Goal: Transaction & Acquisition: Purchase product/service

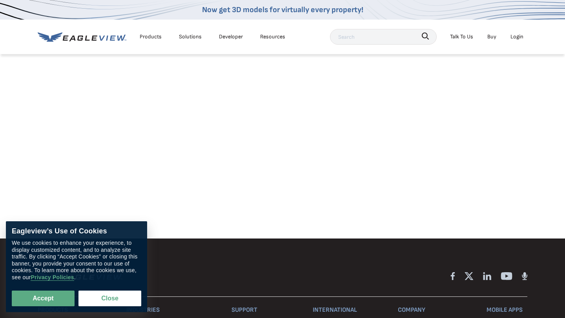
scroll to position [465, 0]
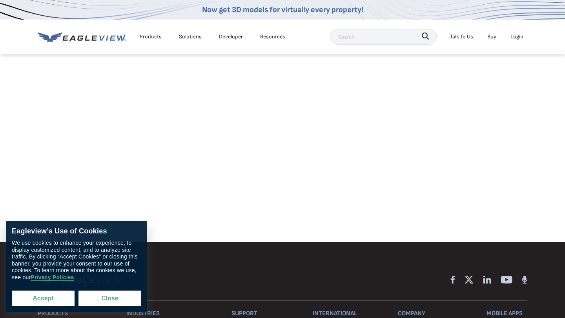
click at [51, 298] on button "Accept" at bounding box center [43, 299] width 63 height 16
checkbox input "true"
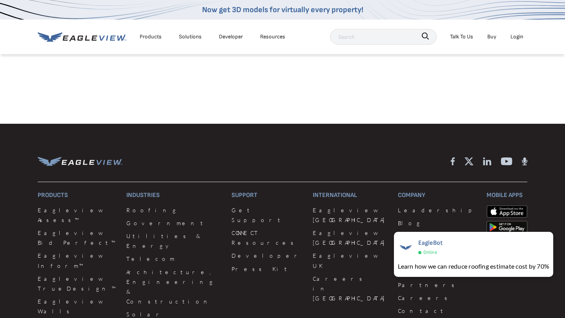
scroll to position [584, 0]
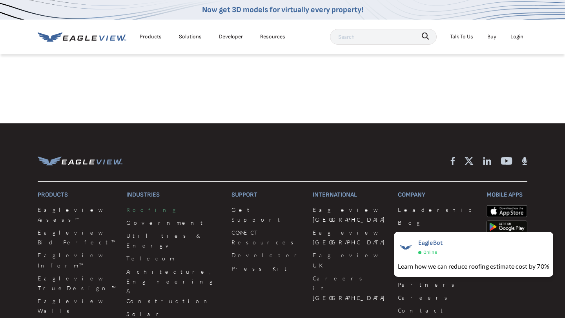
click at [135, 213] on link "Roofing" at bounding box center [174, 210] width 96 height 10
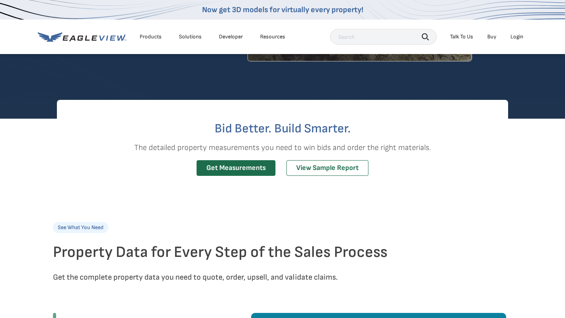
scroll to position [146, 0]
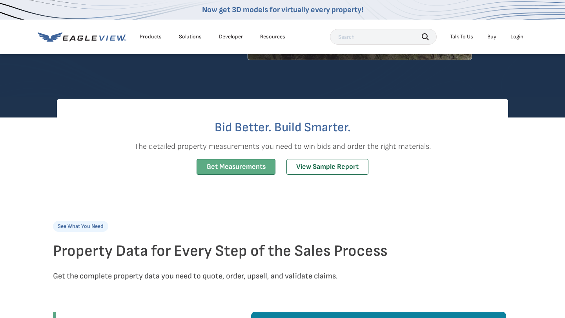
click at [248, 168] on link "Get Measurements" at bounding box center [235, 167] width 79 height 16
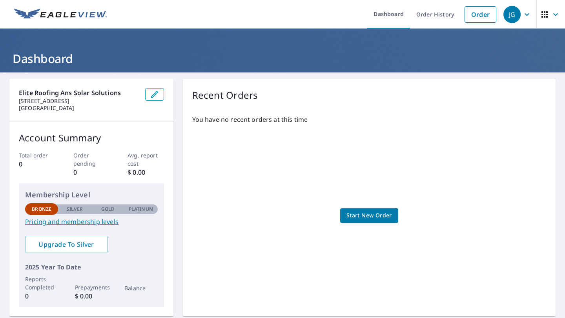
click at [355, 214] on span "Start New Order" at bounding box center [368, 216] width 45 height 10
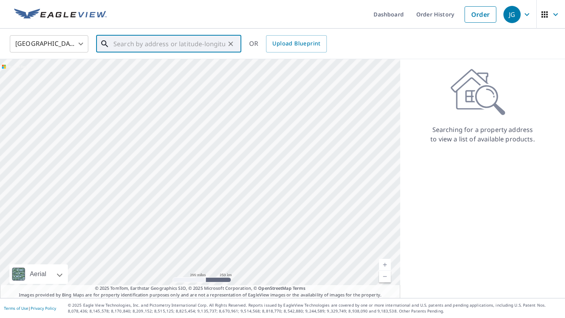
click at [161, 47] on input "text" at bounding box center [169, 44] width 112 height 22
paste input "[STREET_ADDRESS][PERSON_NAME]"
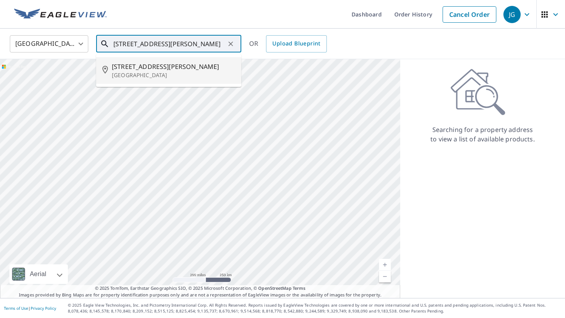
click at [149, 69] on span "[STREET_ADDRESS][PERSON_NAME]" at bounding box center [173, 66] width 123 height 9
type input "[STREET_ADDRESS][PERSON_NAME]"
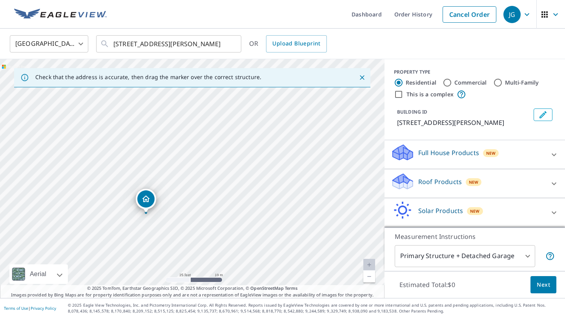
drag, startPoint x: 127, startPoint y: 224, endPoint x: 135, endPoint y: 157, distance: 67.2
click at [135, 157] on div "[STREET_ADDRESS][PERSON_NAME]" at bounding box center [192, 178] width 384 height 239
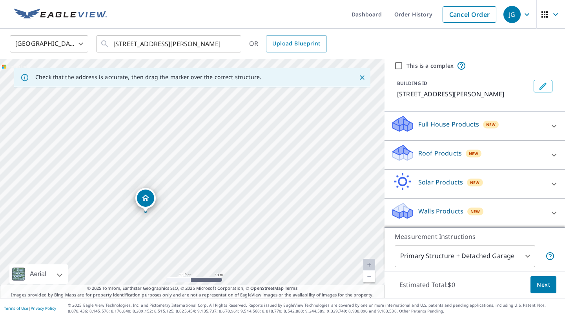
scroll to position [38, 0]
click at [535, 291] on button "Next" at bounding box center [543, 285] width 26 height 18
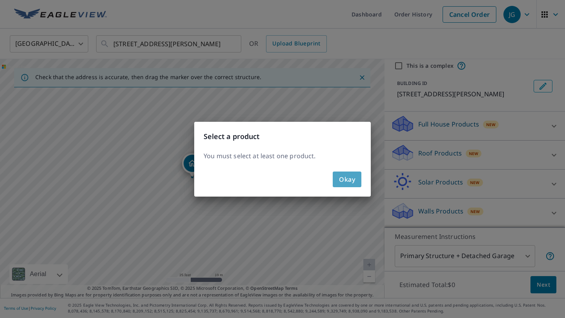
click at [353, 185] on button "Okay" at bounding box center [347, 180] width 29 height 16
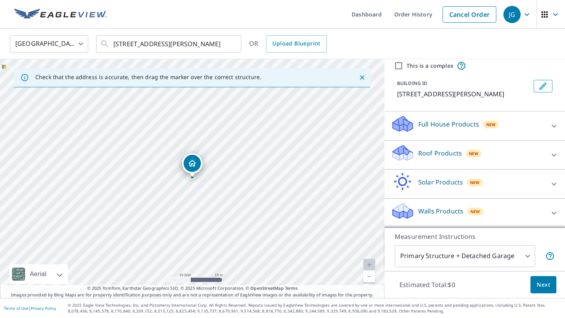
click at [512, 259] on body "JG JG Dashboard Order History Cancel Order JG [GEOGRAPHIC_DATA] [GEOGRAPHIC_DAT…" at bounding box center [282, 159] width 565 height 318
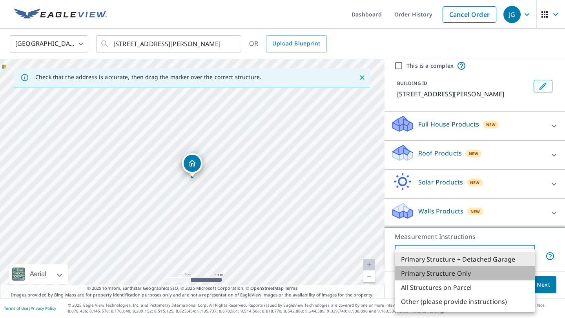
click at [471, 273] on li "Primary Structure Only" at bounding box center [464, 274] width 140 height 14
type input "2"
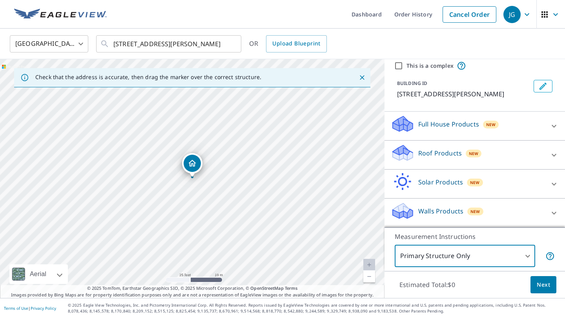
click at [540, 289] on span "Next" at bounding box center [542, 285] width 13 height 10
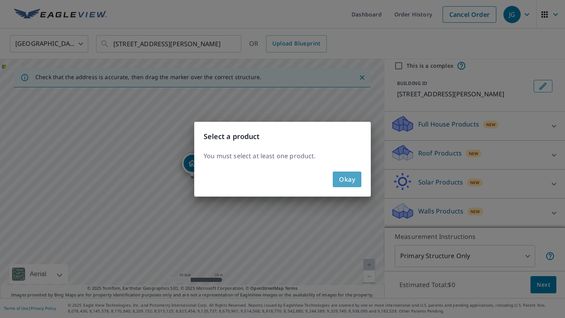
click at [356, 173] on button "Okay" at bounding box center [347, 180] width 29 height 16
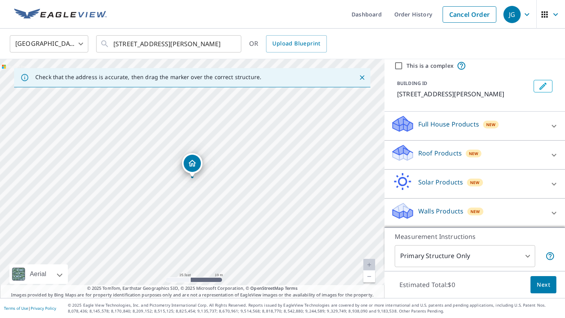
click at [410, 155] on icon at bounding box center [403, 155] width 20 height 9
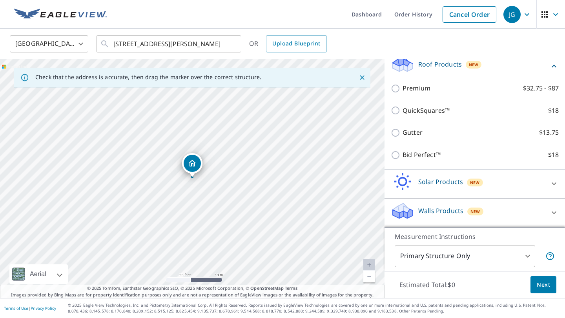
scroll to position [128, 0]
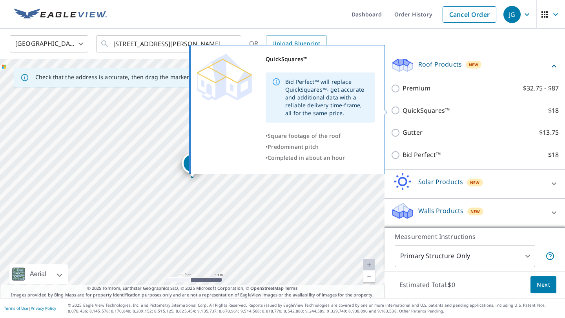
click at [396, 112] on input "QuickSquares™ $18" at bounding box center [397, 110] width 12 height 9
checkbox input "true"
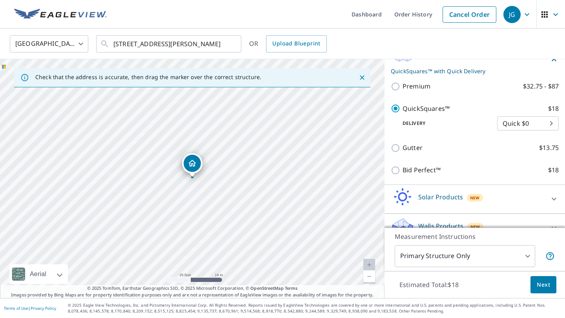
click at [545, 288] on span "Next" at bounding box center [542, 285] width 13 height 10
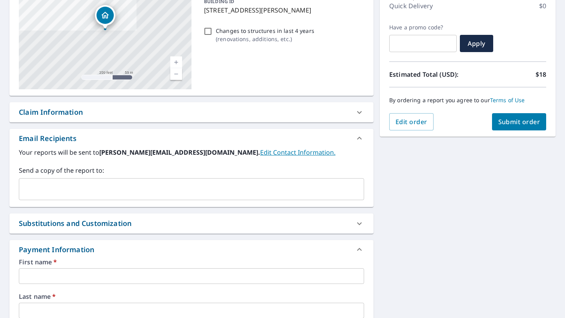
scroll to position [117, 0]
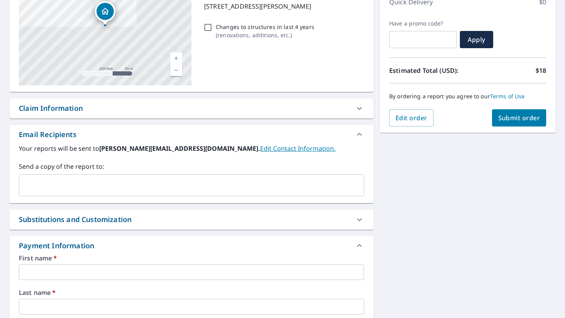
click at [78, 185] on input "text" at bounding box center [185, 185] width 326 height 15
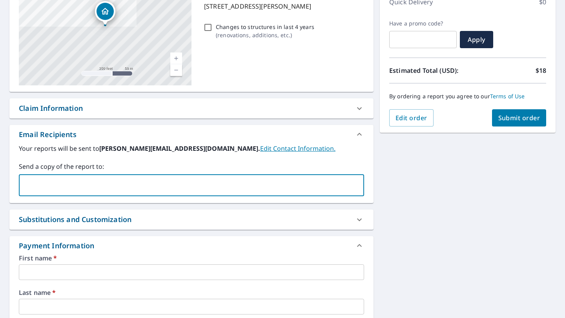
type input "[EMAIL_ADDRESS][DOMAIN_NAME]"
type input "[PERSON_NAME]"
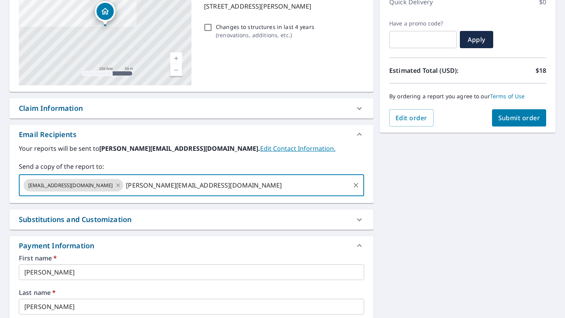
click at [247, 189] on input "[PERSON_NAME][EMAIL_ADDRESS][DOMAIN_NAME]" at bounding box center [236, 185] width 224 height 15
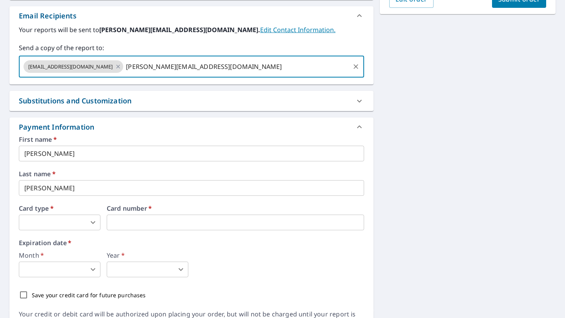
scroll to position [237, 0]
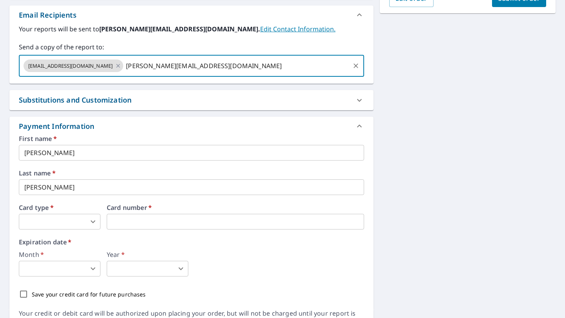
type input "[PERSON_NAME][EMAIL_ADDRESS][DOMAIN_NAME]"
click at [235, 155] on input "[PERSON_NAME]" at bounding box center [191, 153] width 345 height 16
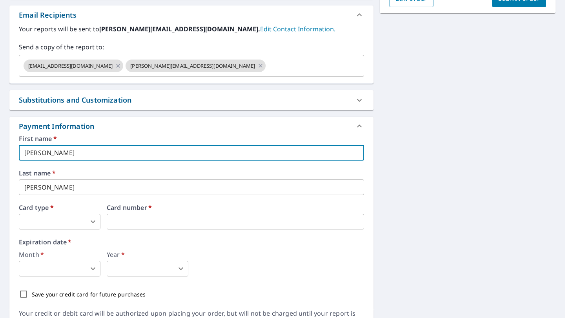
type input "[PERSON_NAME]"
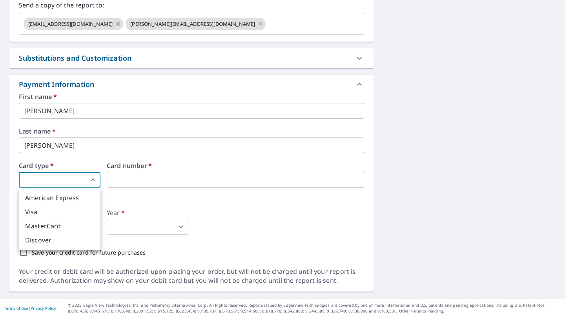
click at [88, 184] on body "JG JG Dashboard Order History Cancel Order JG Dashboard / Finalize Order Finali…" at bounding box center [282, 159] width 565 height 318
click at [73, 213] on li "Visa" at bounding box center [60, 212] width 82 height 14
type input "2"
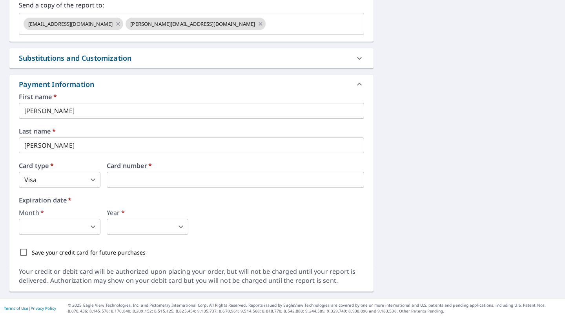
click at [218, 215] on div "Month   * ​ 0 ​ Year   * ​ 0 ​" at bounding box center [191, 222] width 345 height 25
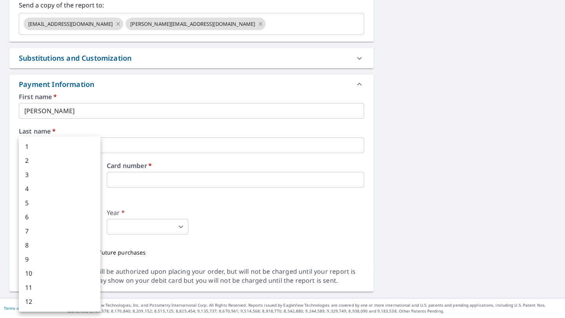
click at [81, 229] on body "JG JG Dashboard Order History Cancel Order JG Dashboard / Finalize Order Finali…" at bounding box center [282, 159] width 565 height 318
click at [243, 235] on div at bounding box center [282, 159] width 565 height 318
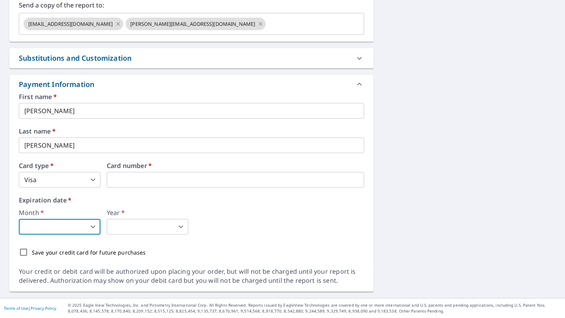
click at [88, 231] on body "JG JG Dashboard Order History Cancel Order JG Dashboard / Finalize Order Finali…" at bounding box center [282, 159] width 565 height 318
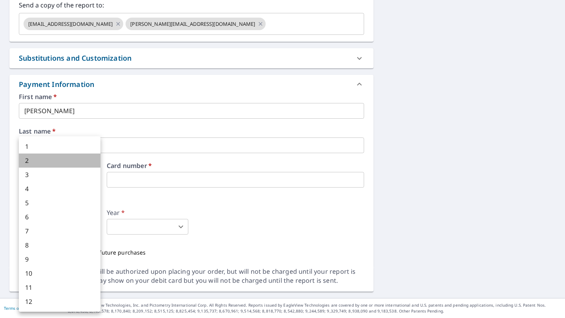
click at [61, 165] on li "2" at bounding box center [60, 161] width 82 height 14
type input "2"
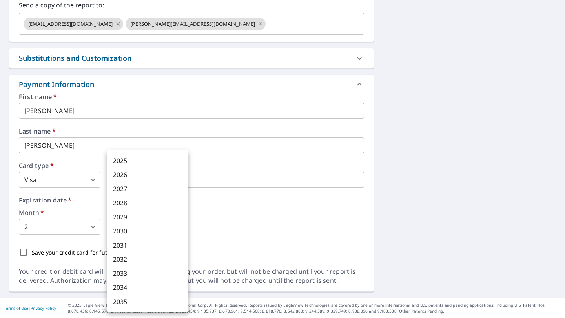
click at [135, 224] on body "JG JG Dashboard Order History Cancel Order JG Dashboard / Finalize Order Finali…" at bounding box center [282, 159] width 565 height 318
click at [135, 229] on li "2030" at bounding box center [148, 231] width 82 height 14
type input "2030"
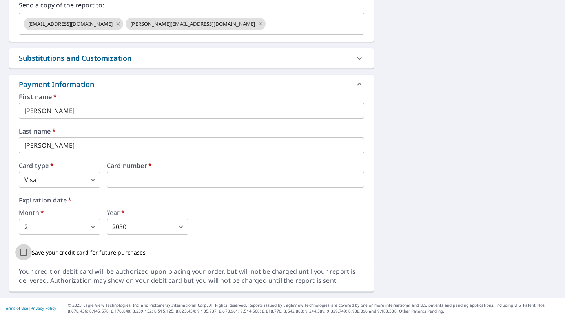
click at [23, 252] on input "Save your credit card for future purchases" at bounding box center [23, 252] width 16 height 16
checkbox input "true"
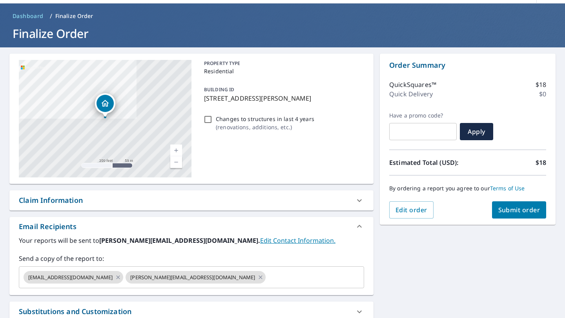
scroll to position [24, 0]
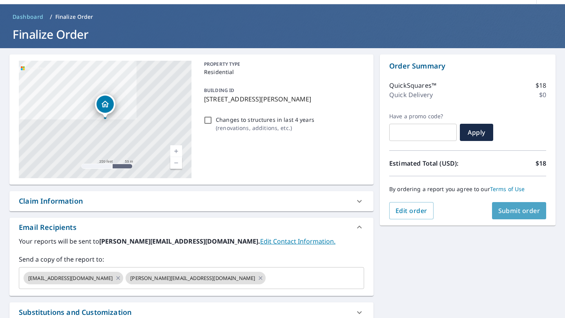
click at [502, 211] on span "Submit order" at bounding box center [519, 211] width 42 height 9
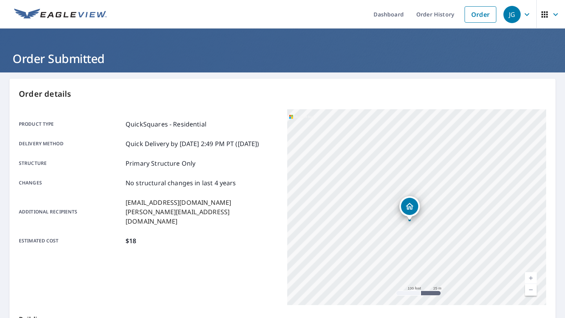
scroll to position [143, 0]
